Goal: Task Accomplishment & Management: Use online tool/utility

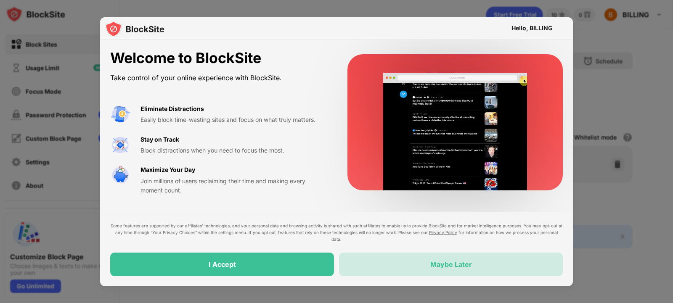
click at [439, 269] on div "Maybe Later" at bounding box center [451, 265] width 224 height 24
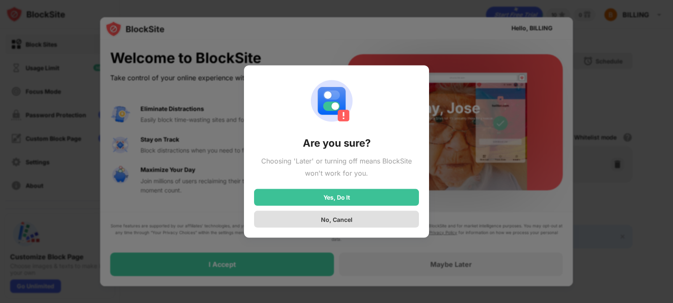
click at [358, 219] on div "No, Cancel" at bounding box center [336, 219] width 165 height 17
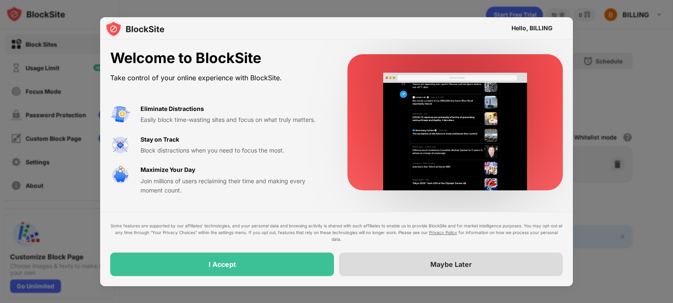
click at [426, 265] on div "Maybe Later" at bounding box center [451, 265] width 224 height 24
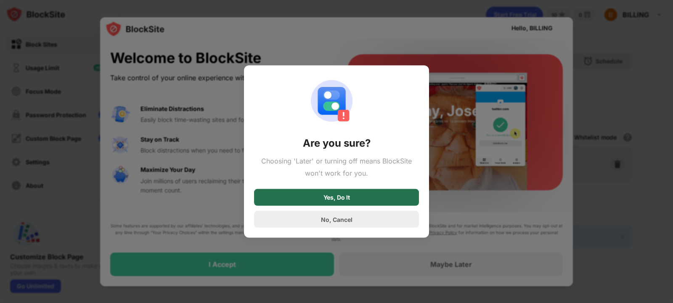
click at [357, 197] on div "Yes, Do It" at bounding box center [336, 197] width 165 height 17
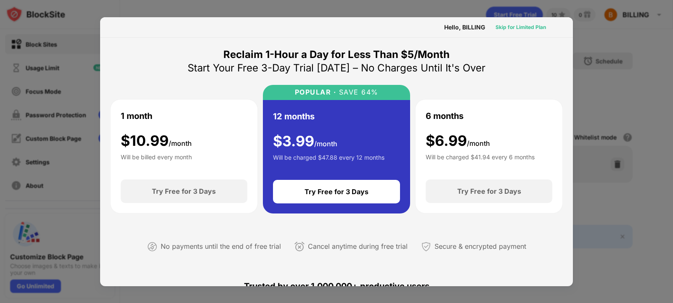
click at [498, 27] on div "Skip for Limited Plan" at bounding box center [521, 27] width 51 height 8
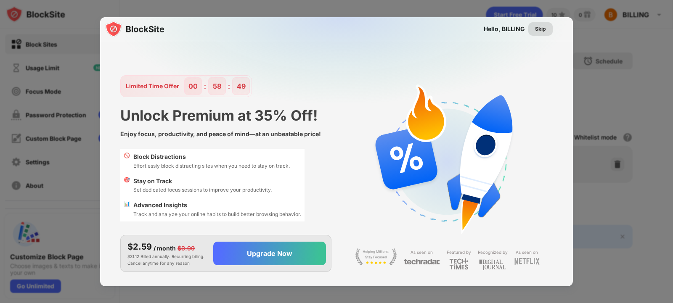
click at [535, 30] on div "Skip" at bounding box center [540, 29] width 11 height 8
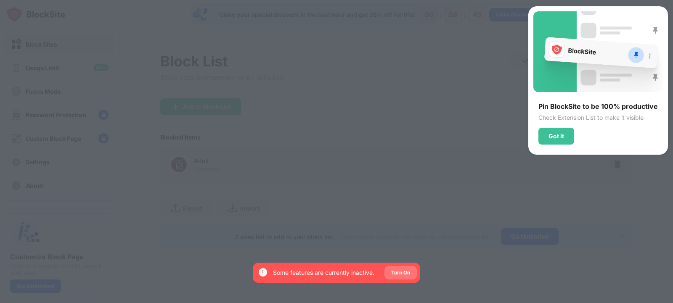
click at [408, 272] on div "Turn On" at bounding box center [400, 273] width 19 height 8
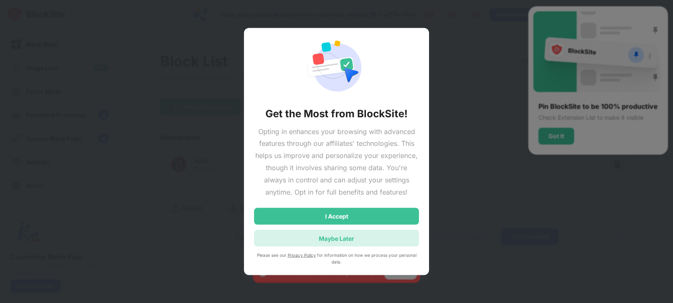
click at [368, 235] on div "Maybe Later" at bounding box center [336, 238] width 165 height 17
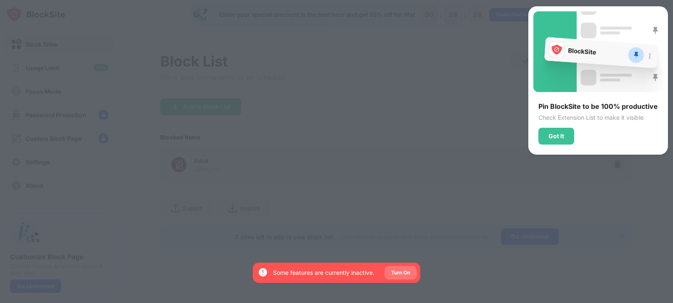
click at [398, 275] on div "Turn On" at bounding box center [400, 273] width 19 height 8
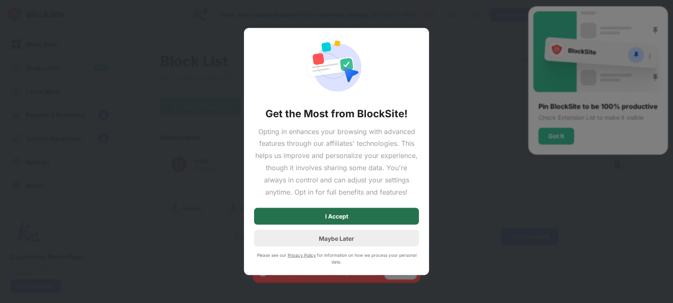
click at [409, 220] on div "I Accept" at bounding box center [336, 216] width 165 height 17
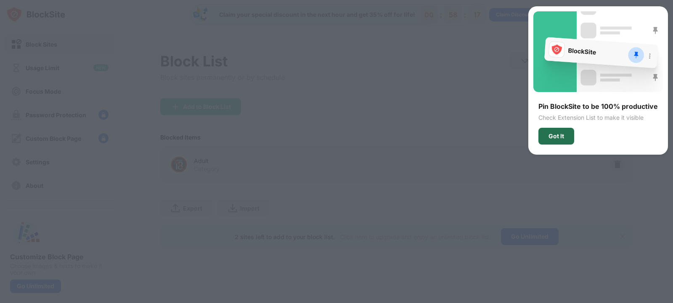
click at [554, 135] on div "Got It" at bounding box center [557, 136] width 16 height 7
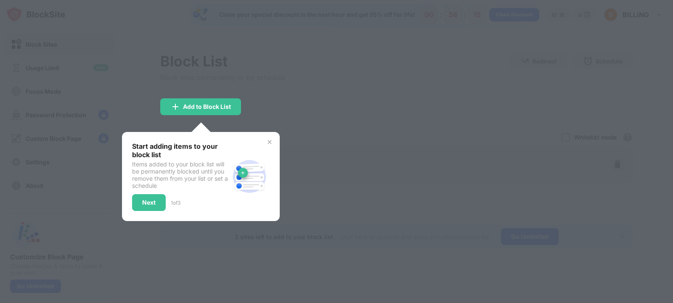
click at [275, 115] on div at bounding box center [336, 151] width 673 height 303
click at [267, 143] on img at bounding box center [269, 142] width 7 height 7
